Goal: Information Seeking & Learning: Learn about a topic

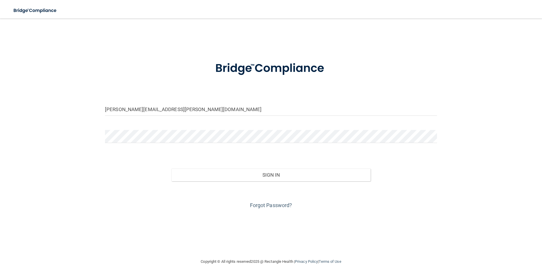
type input "[PERSON_NAME][EMAIL_ADDRESS][PERSON_NAME][DOMAIN_NAME]"
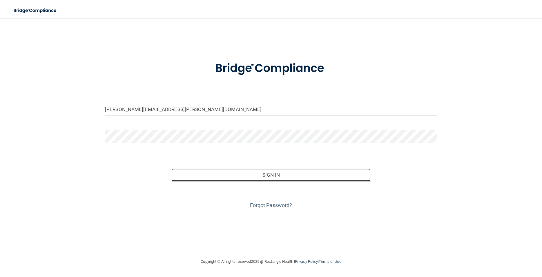
drag, startPoint x: 278, startPoint y: 170, endPoint x: 251, endPoint y: 212, distance: 50.2
click at [277, 170] on button "Sign In" at bounding box center [271, 175] width 199 height 13
click at [273, 175] on button "Sign In" at bounding box center [271, 175] width 199 height 13
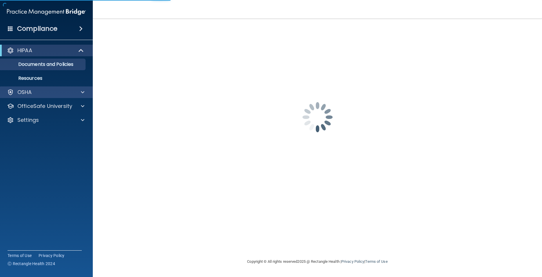
click at [64, 97] on div "OSHA" at bounding box center [46, 92] width 93 height 12
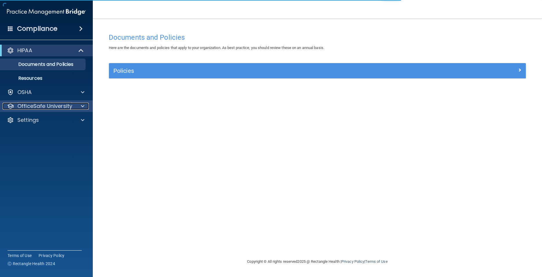
click at [81, 108] on span at bounding box center [82, 106] width 3 height 7
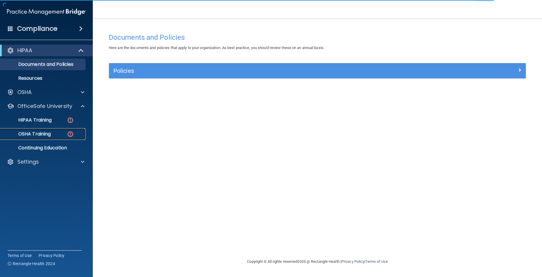
click at [50, 134] on p "OSHA Training" at bounding box center [27, 134] width 47 height 6
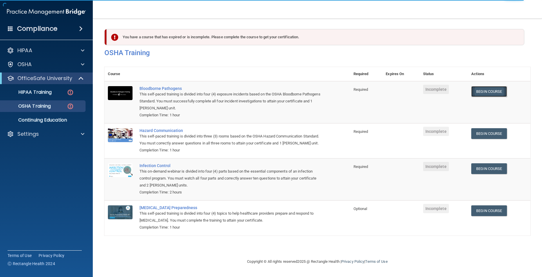
click at [493, 93] on link "Begin Course" at bounding box center [489, 91] width 35 height 11
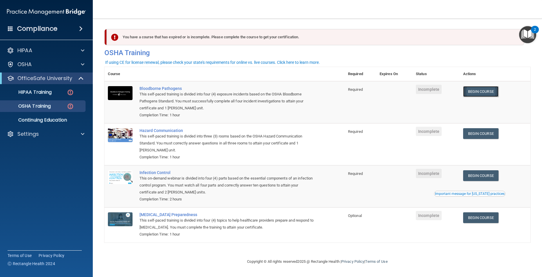
click at [480, 95] on link "Begin Course" at bounding box center [480, 91] width 35 height 11
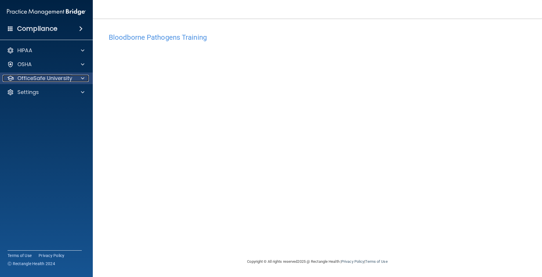
click at [84, 80] on div at bounding box center [82, 78] width 15 height 7
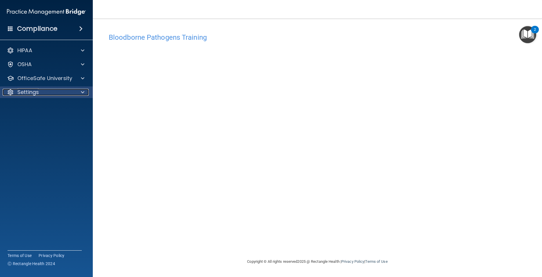
click at [58, 92] on div "Settings" at bounding box center [39, 92] width 72 height 7
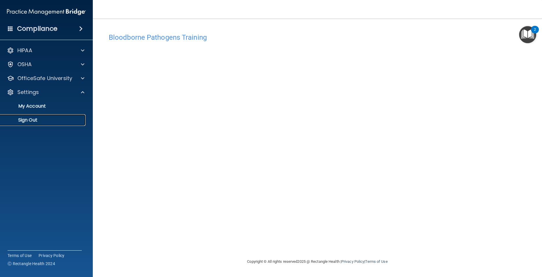
click at [37, 119] on p "Sign Out" at bounding box center [43, 120] width 79 height 6
